Goal: Task Accomplishment & Management: Use online tool/utility

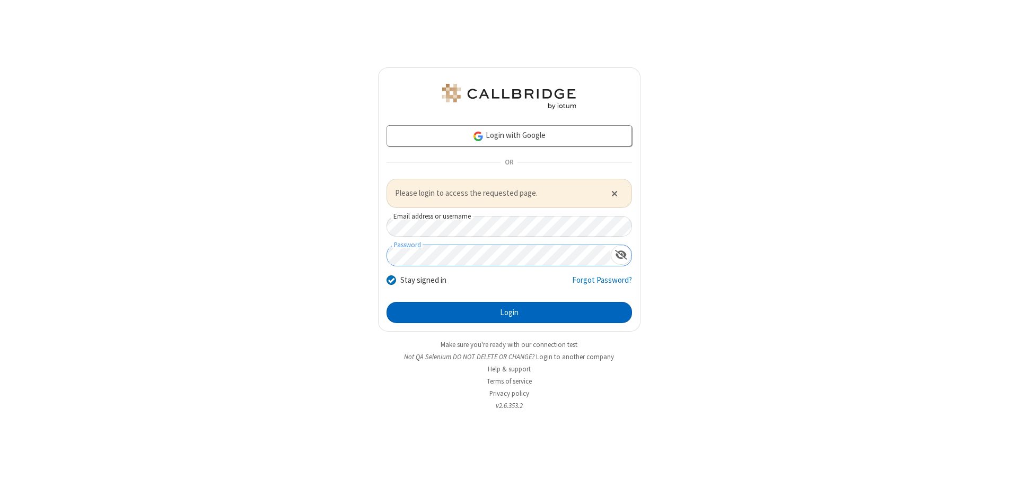
click at [509, 312] on button "Login" at bounding box center [509, 312] width 245 height 21
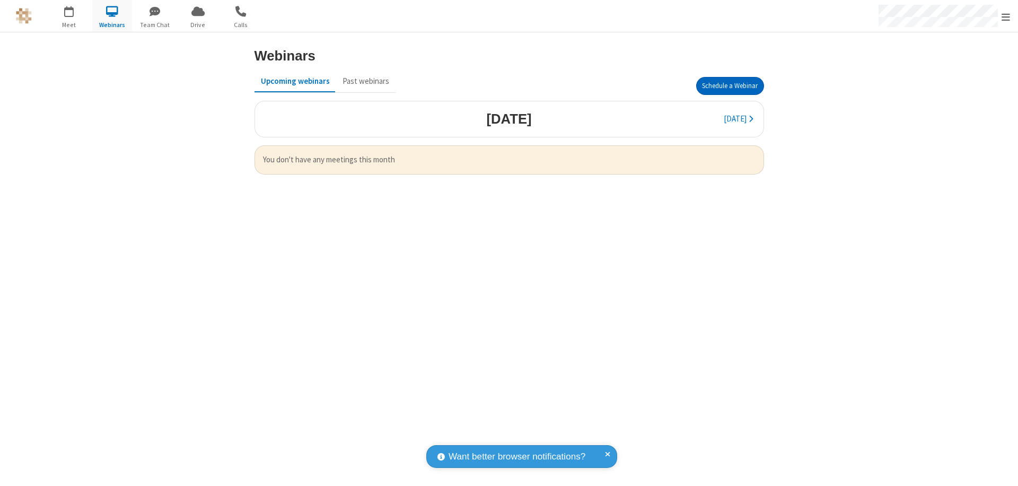
click at [730, 86] on button "Schedule a Webinar" at bounding box center [730, 86] width 68 height 18
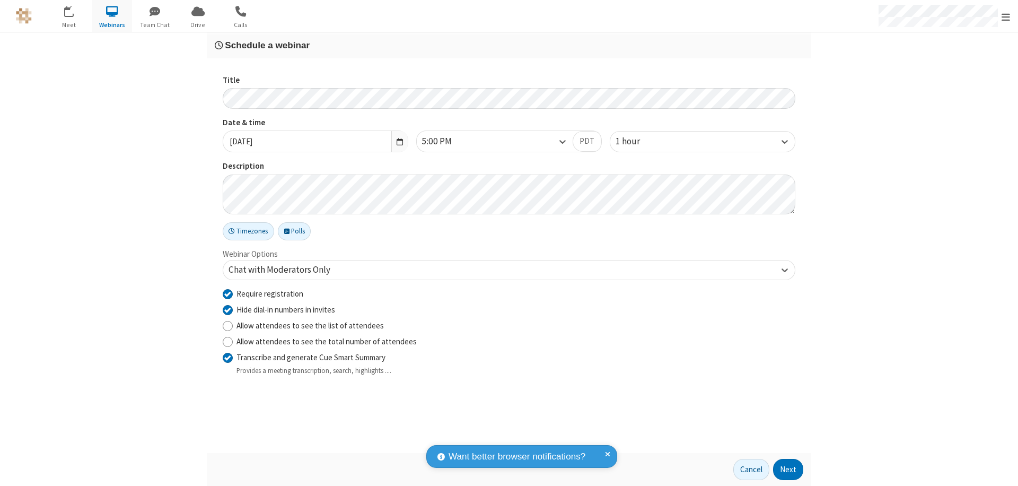
click at [227, 293] on input "Require registration" at bounding box center [228, 293] width 10 height 11
checkbox input "false"
click at [788, 469] on button "Next" at bounding box center [788, 469] width 30 height 21
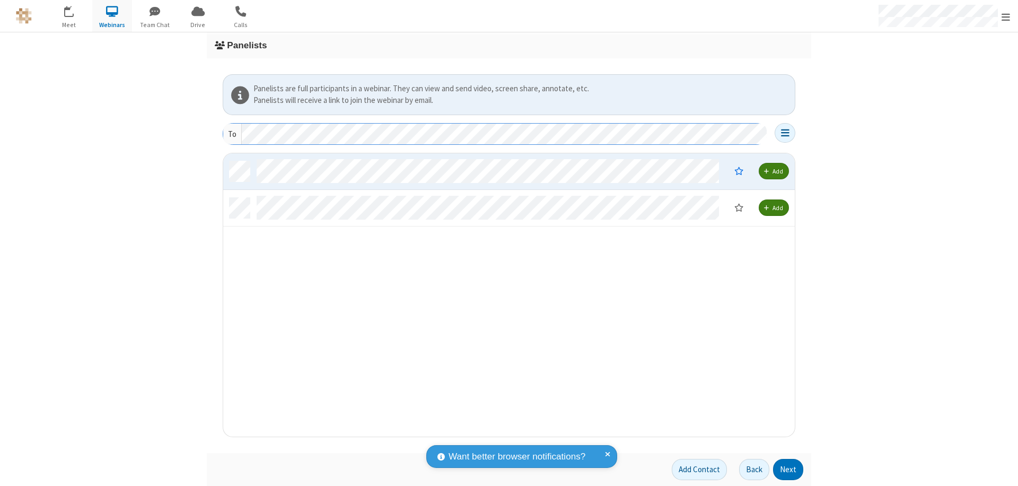
scroll to position [275, 564]
click at [788, 469] on button "Next" at bounding box center [788, 469] width 30 height 21
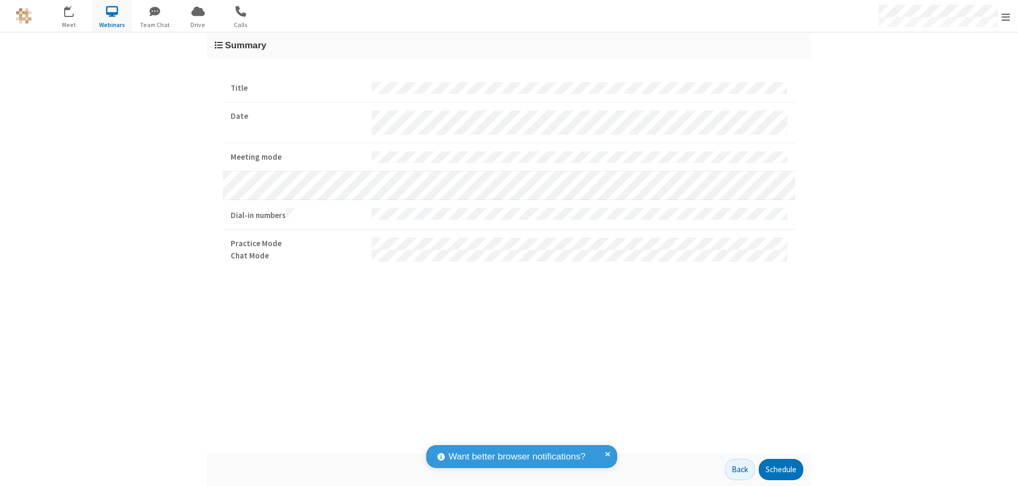
click at [780, 469] on button "Schedule" at bounding box center [781, 469] width 45 height 21
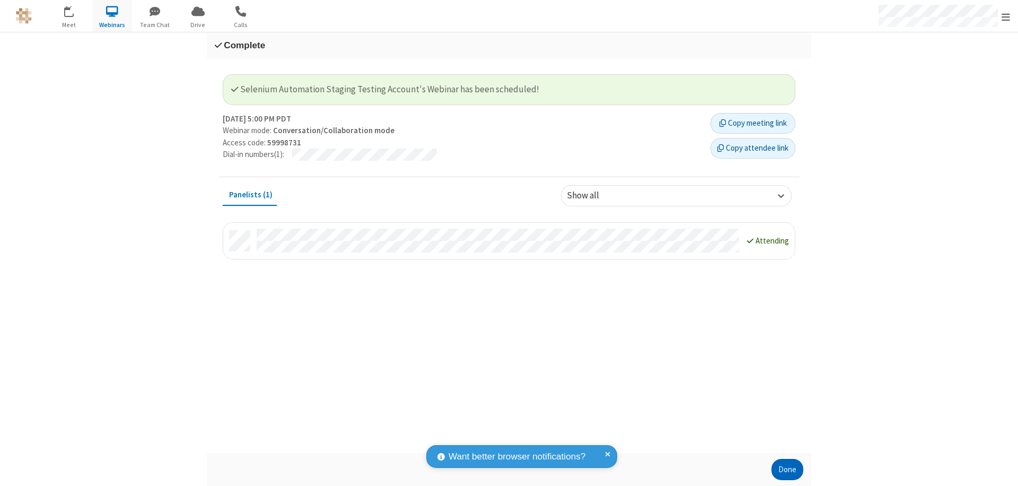
click at [787, 469] on button "Done" at bounding box center [787, 469] width 32 height 21
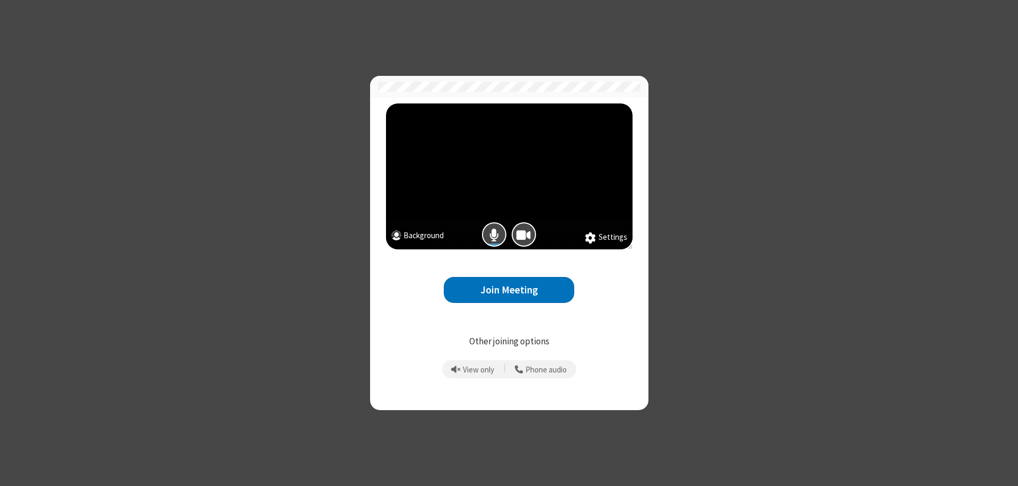
click at [509, 290] on button "Join Meeting" at bounding box center [509, 290] width 130 height 26
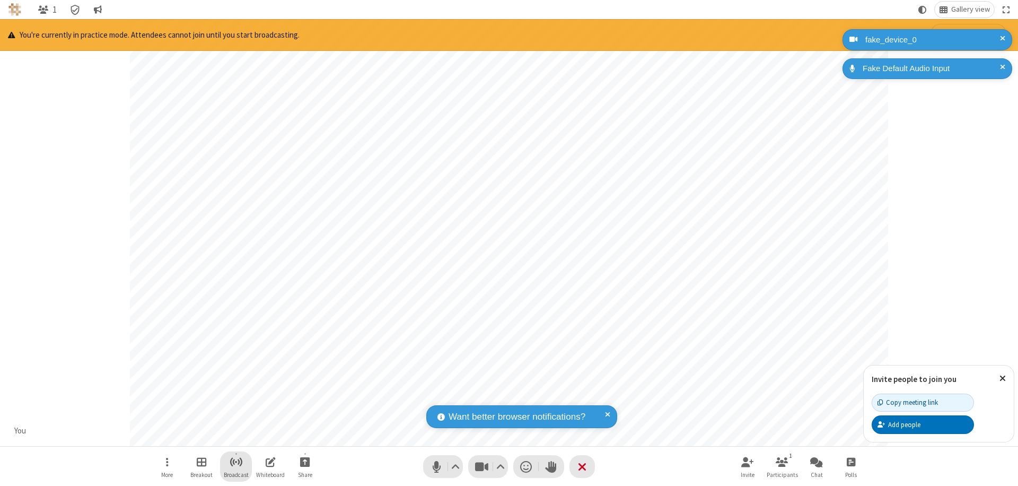
click at [235, 461] on span "Start broadcast" at bounding box center [236, 461] width 13 height 13
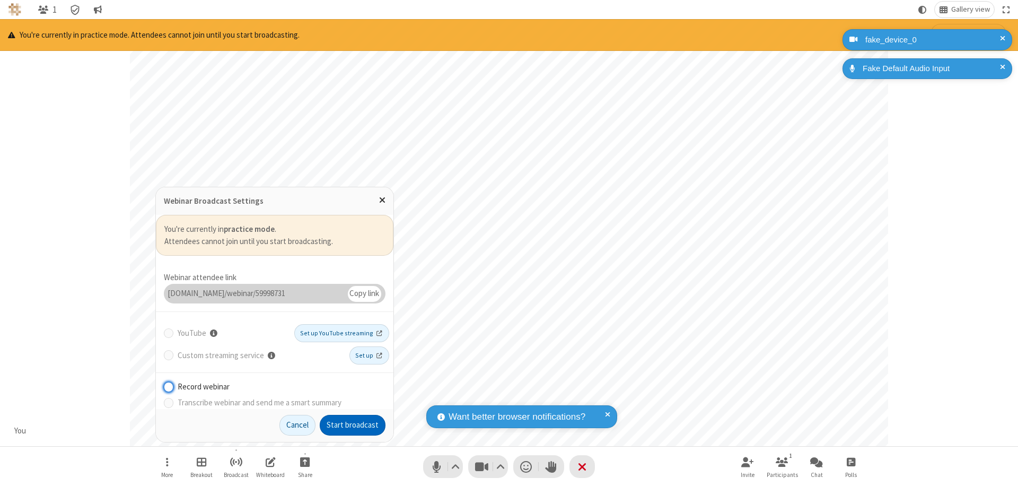
click at [353, 425] on button "Start broadcast" at bounding box center [353, 425] width 66 height 21
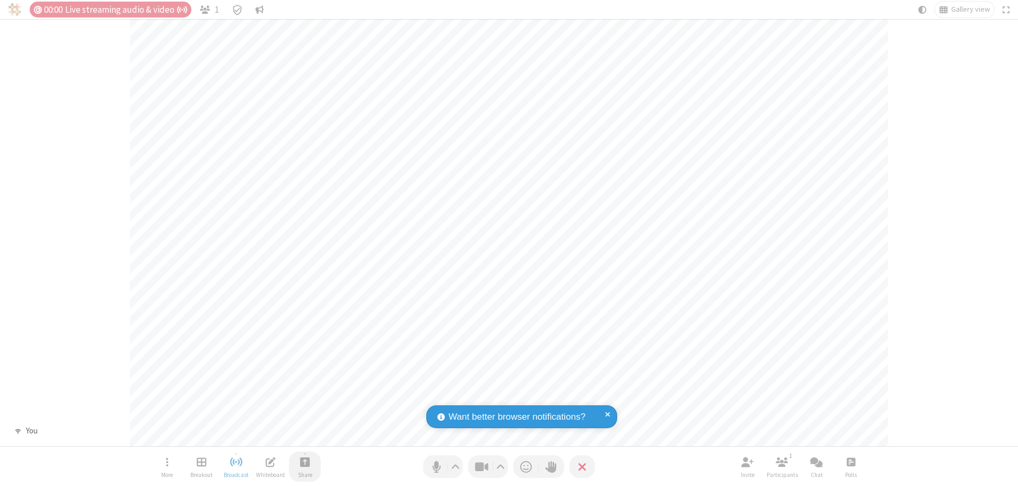
click at [305, 461] on span "Start sharing" at bounding box center [305, 461] width 10 height 13
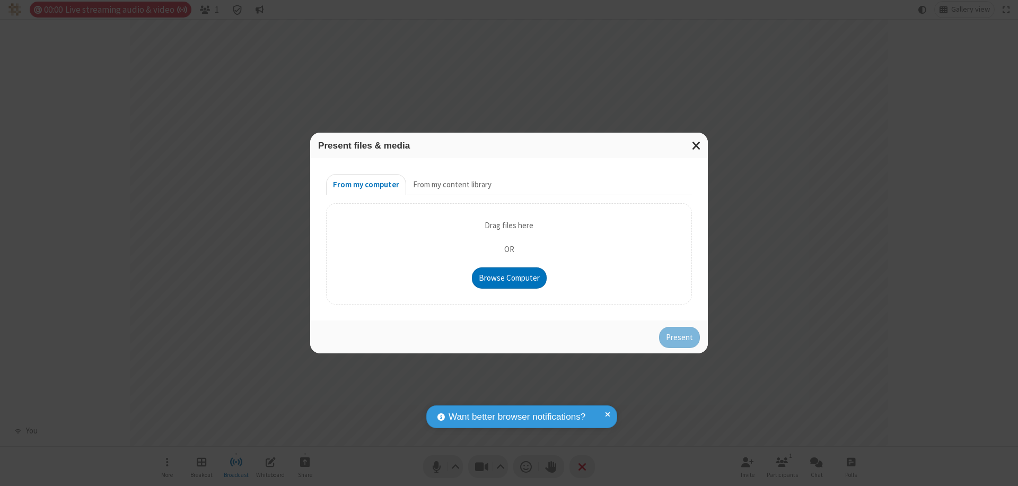
click at [451, 185] on button "From my content library" at bounding box center [452, 184] width 92 height 21
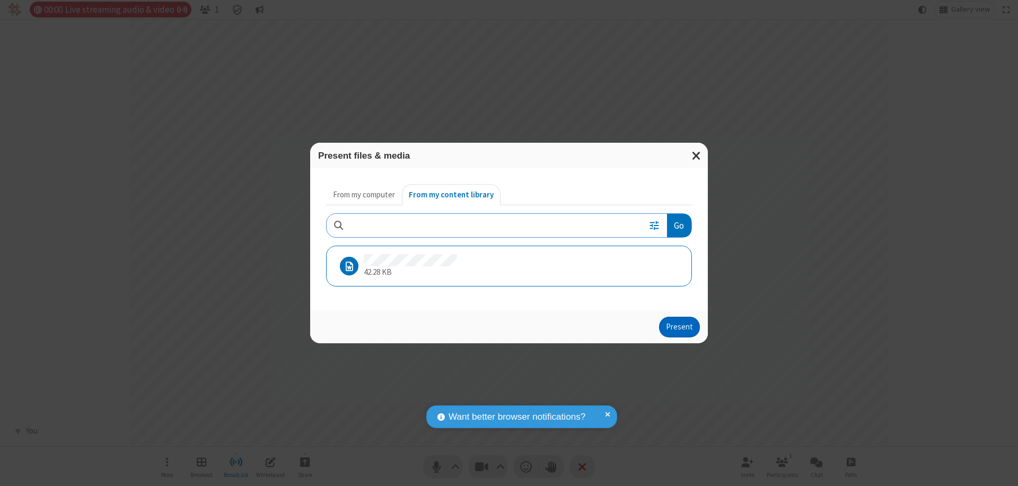
click at [680, 327] on button "Present" at bounding box center [679, 327] width 41 height 21
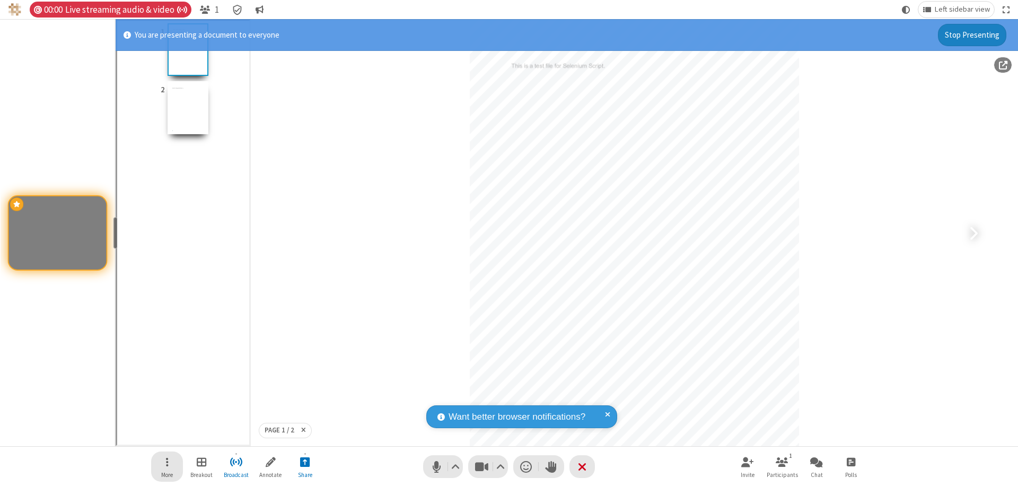
click at [167, 466] on span "Open menu" at bounding box center [167, 461] width 3 height 13
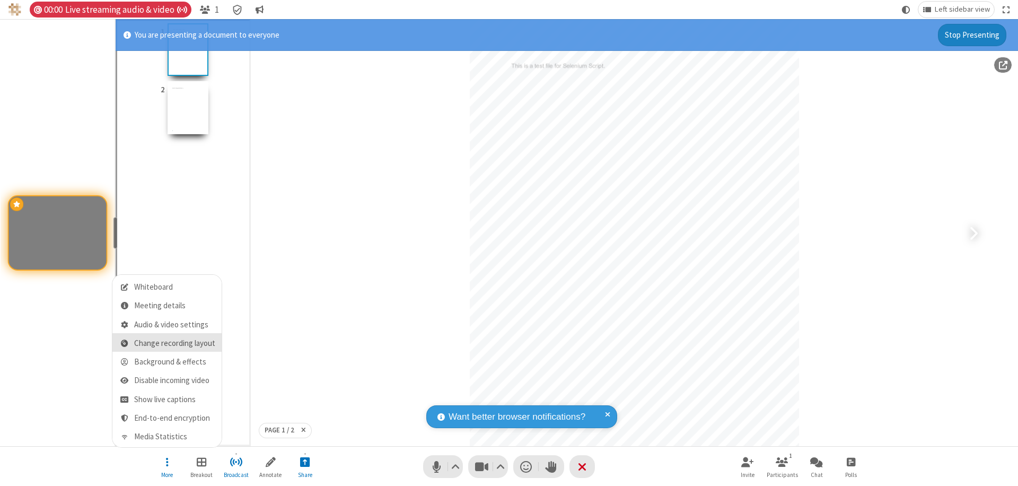
click at [174, 343] on span "Change recording layout" at bounding box center [174, 343] width 81 height 9
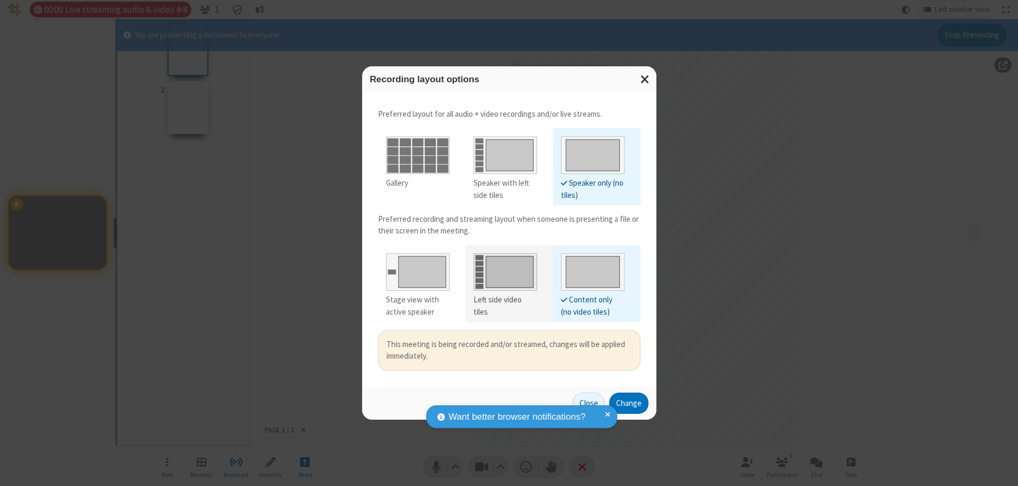
click at [505, 300] on div "Left side video tiles" at bounding box center [505, 306] width 64 height 24
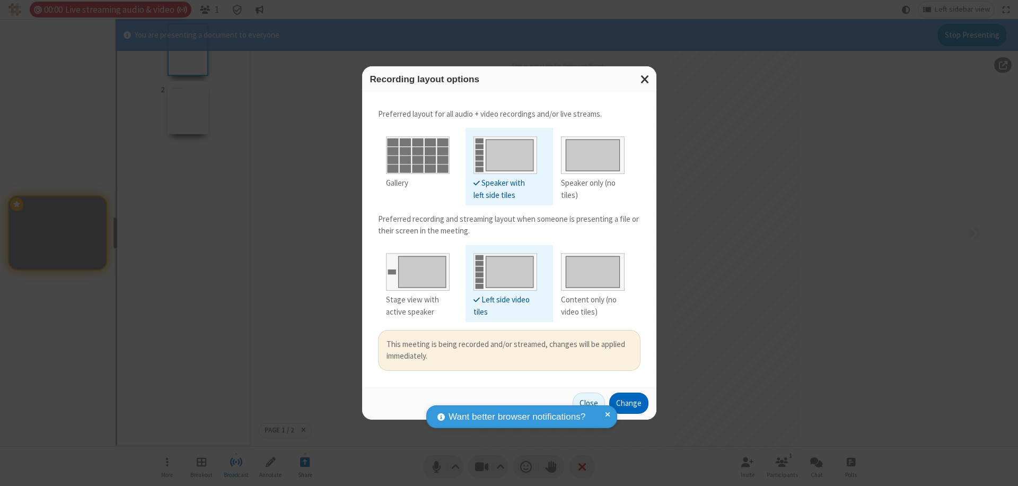
click at [628, 402] on button "Change" at bounding box center [628, 402] width 39 height 21
click at [589, 402] on button "Close" at bounding box center [589, 402] width 32 height 21
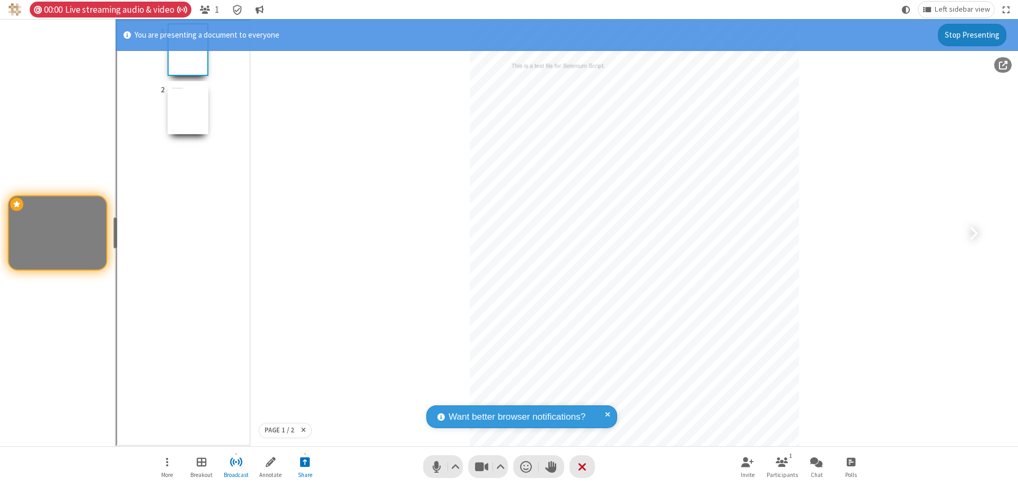
click at [972, 34] on button "Stop Presenting" at bounding box center [972, 35] width 68 height 22
